Goal: Book appointment/travel/reservation

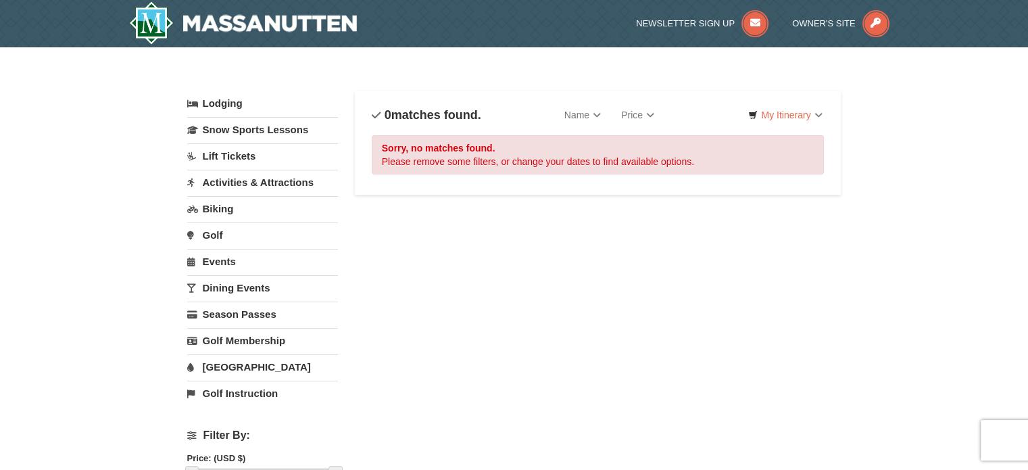
click at [226, 264] on link "Events" at bounding box center [262, 261] width 151 height 25
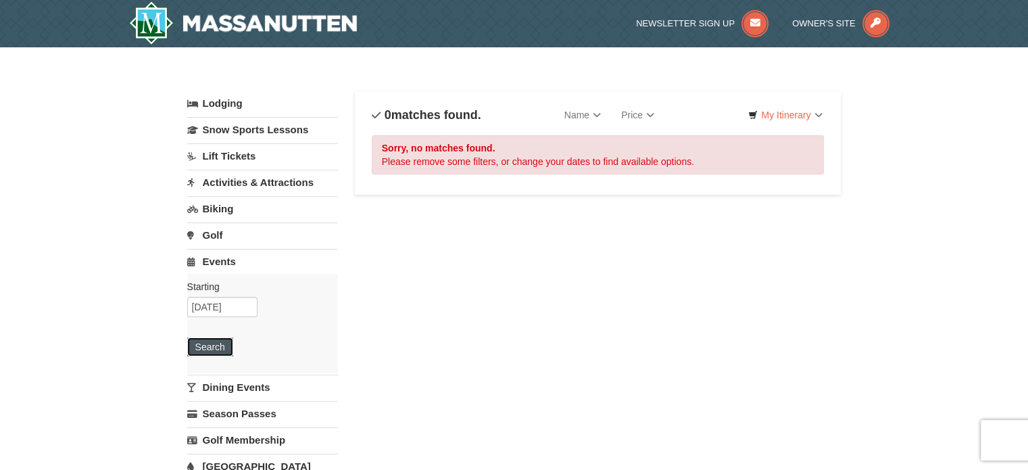
click at [213, 340] on button "Search" at bounding box center [210, 346] width 46 height 19
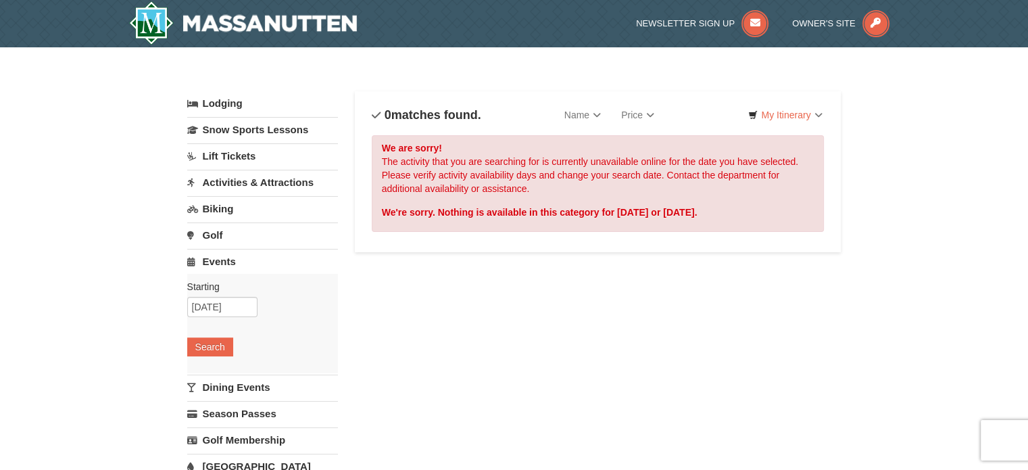
click at [245, 458] on link "[GEOGRAPHIC_DATA]" at bounding box center [262, 465] width 151 height 25
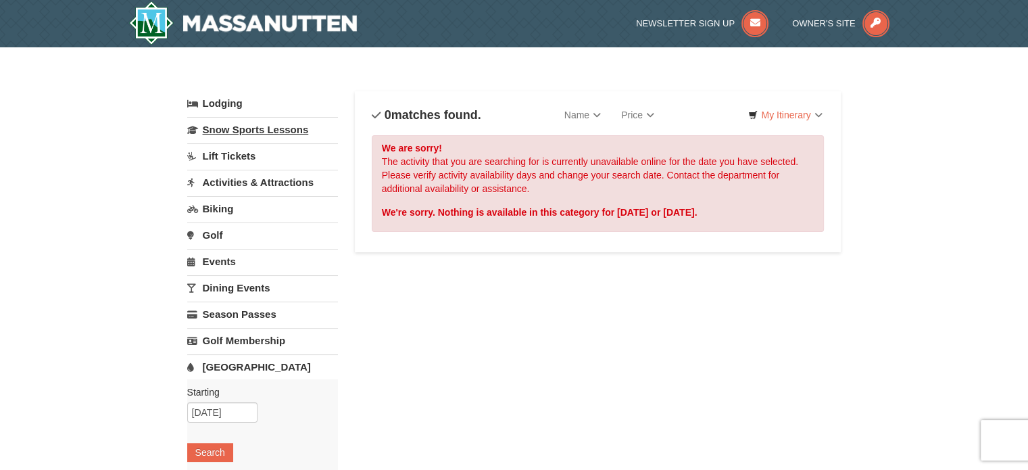
click at [257, 133] on link "Snow Sports Lessons" at bounding box center [262, 129] width 151 height 25
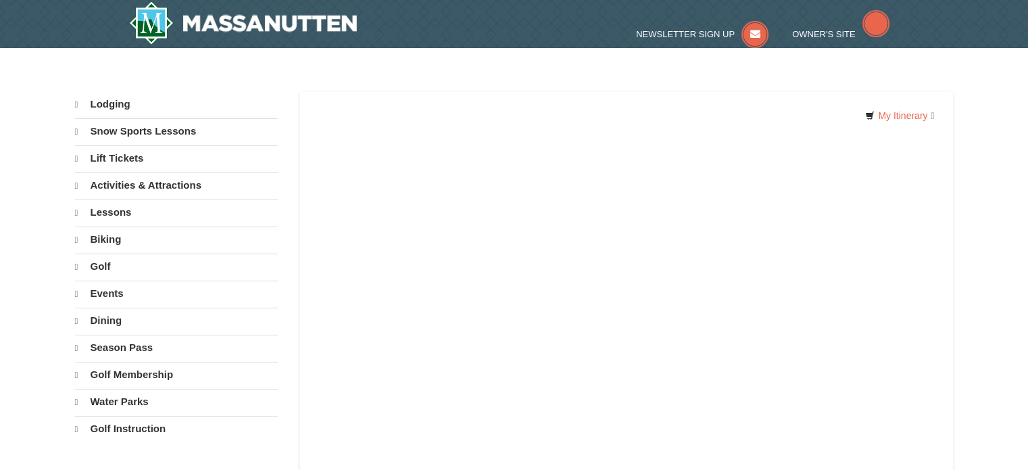
select select "9"
